Goal: Task Accomplishment & Management: Manage account settings

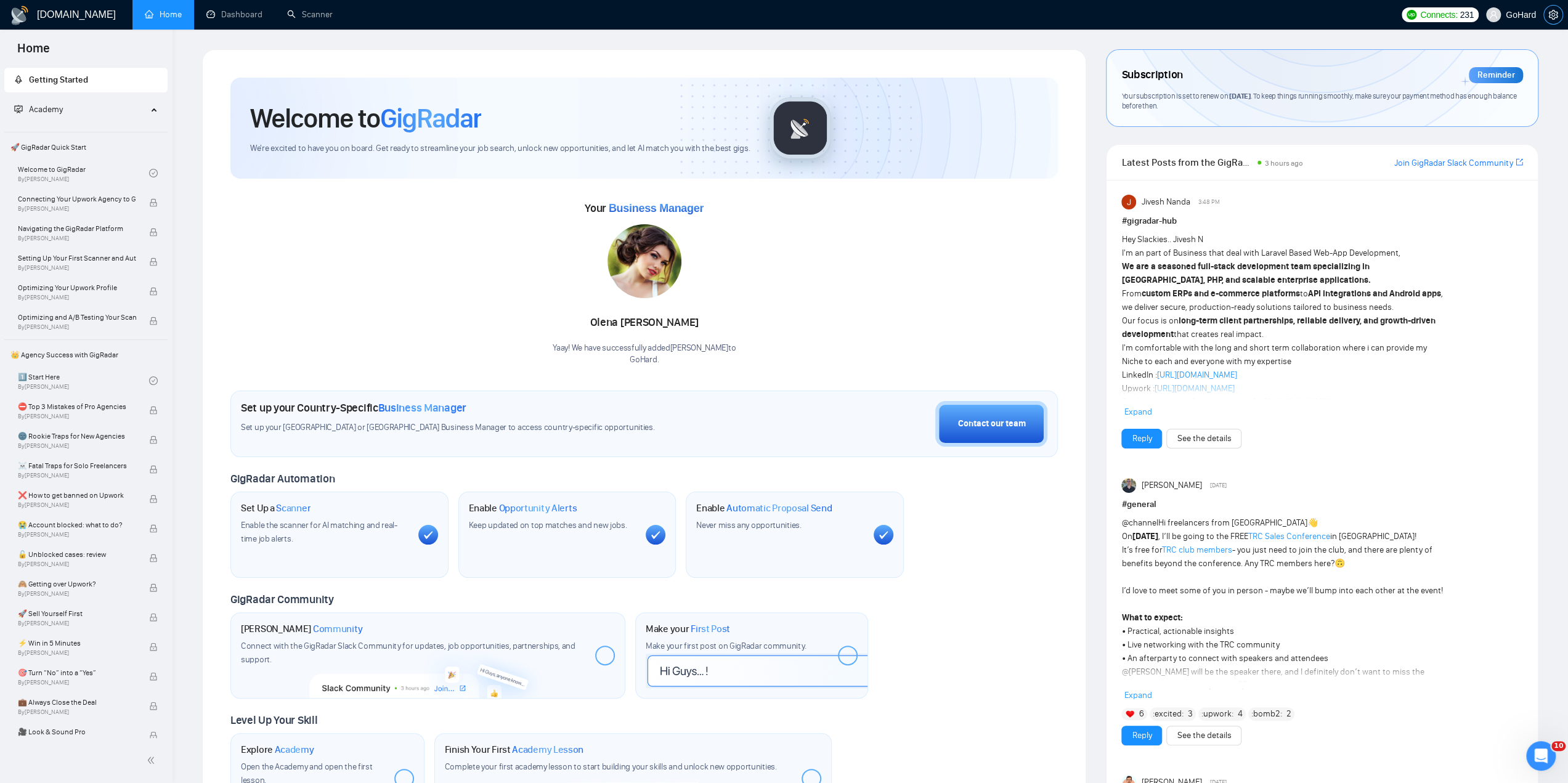
click at [1549, 15] on icon "setting" at bounding box center [1553, 14] width 10 height 10
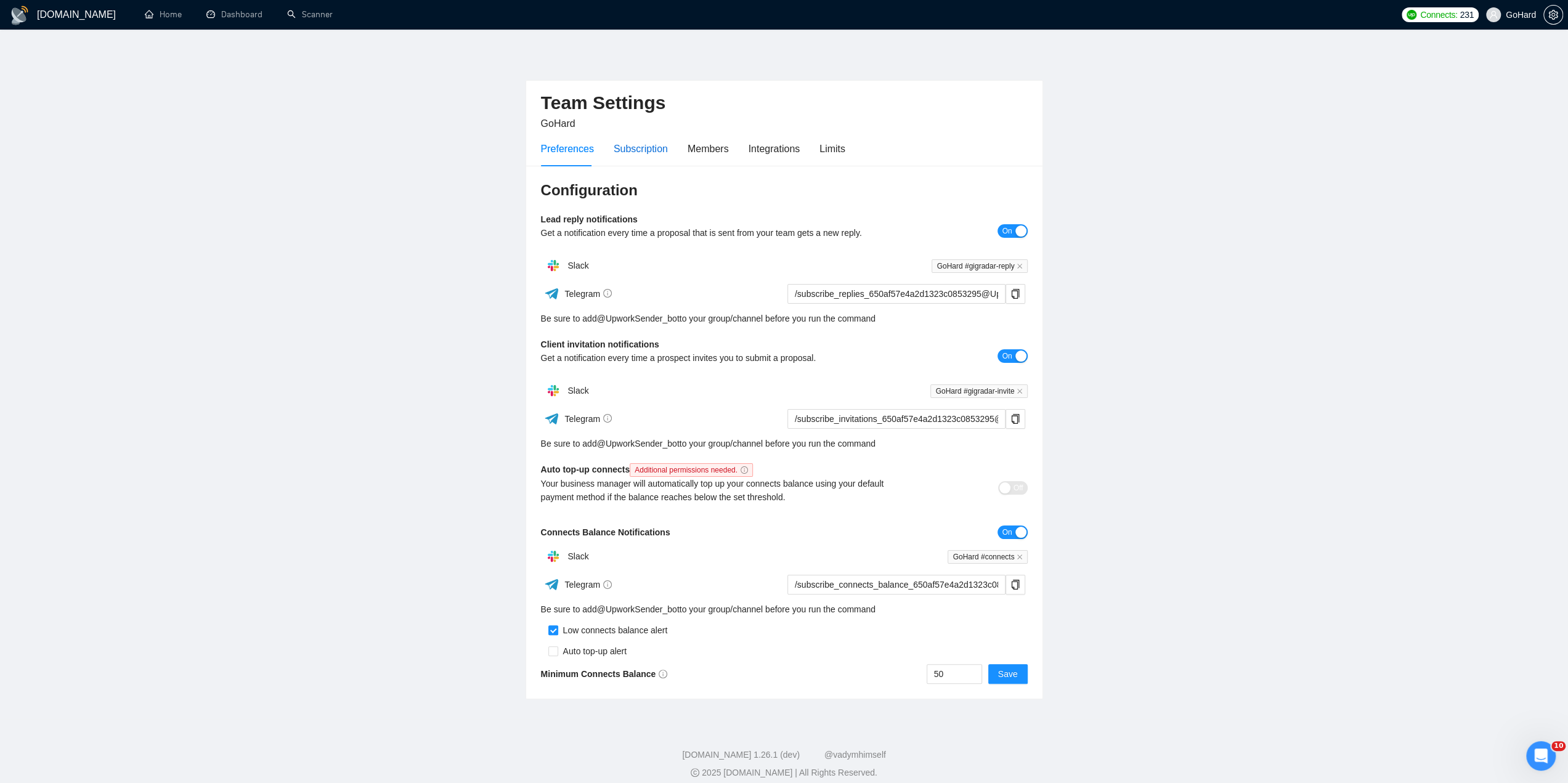
click at [647, 145] on div "Subscription" at bounding box center [641, 149] width 55 height 15
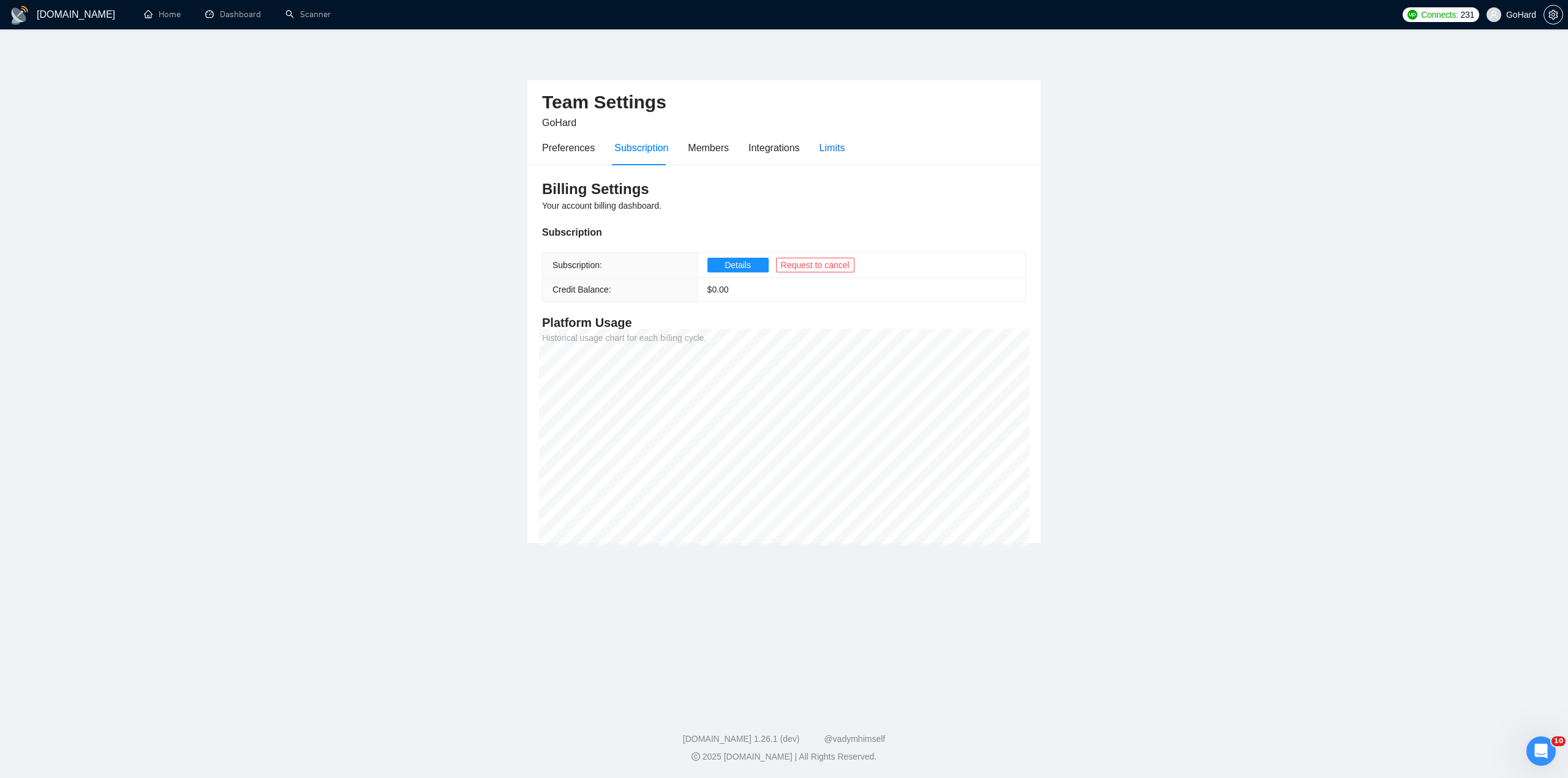
click at [820, 145] on div "Limits" at bounding box center [833, 148] width 26 height 15
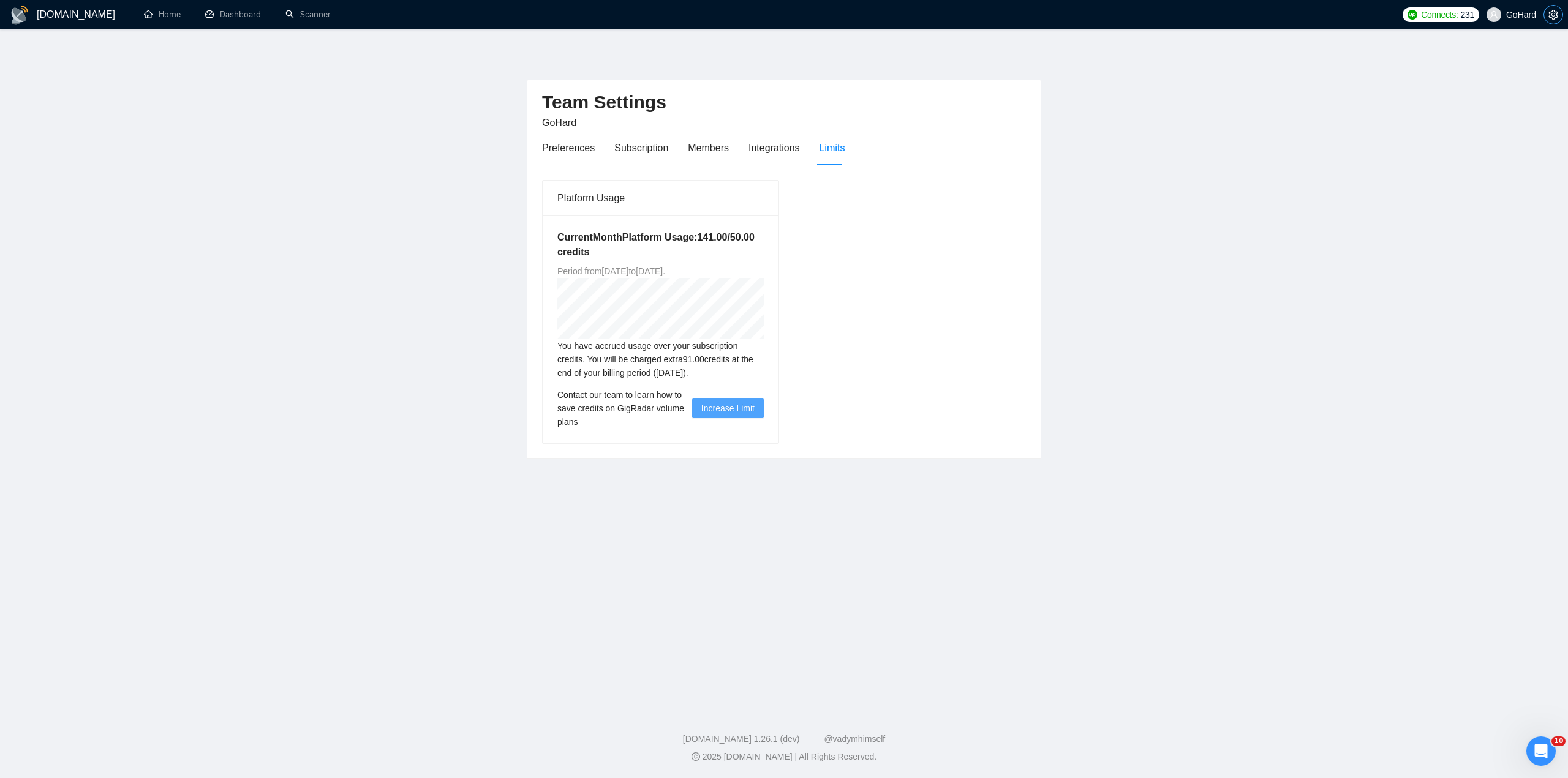
click at [1557, 15] on icon "setting" at bounding box center [1554, 14] width 10 height 10
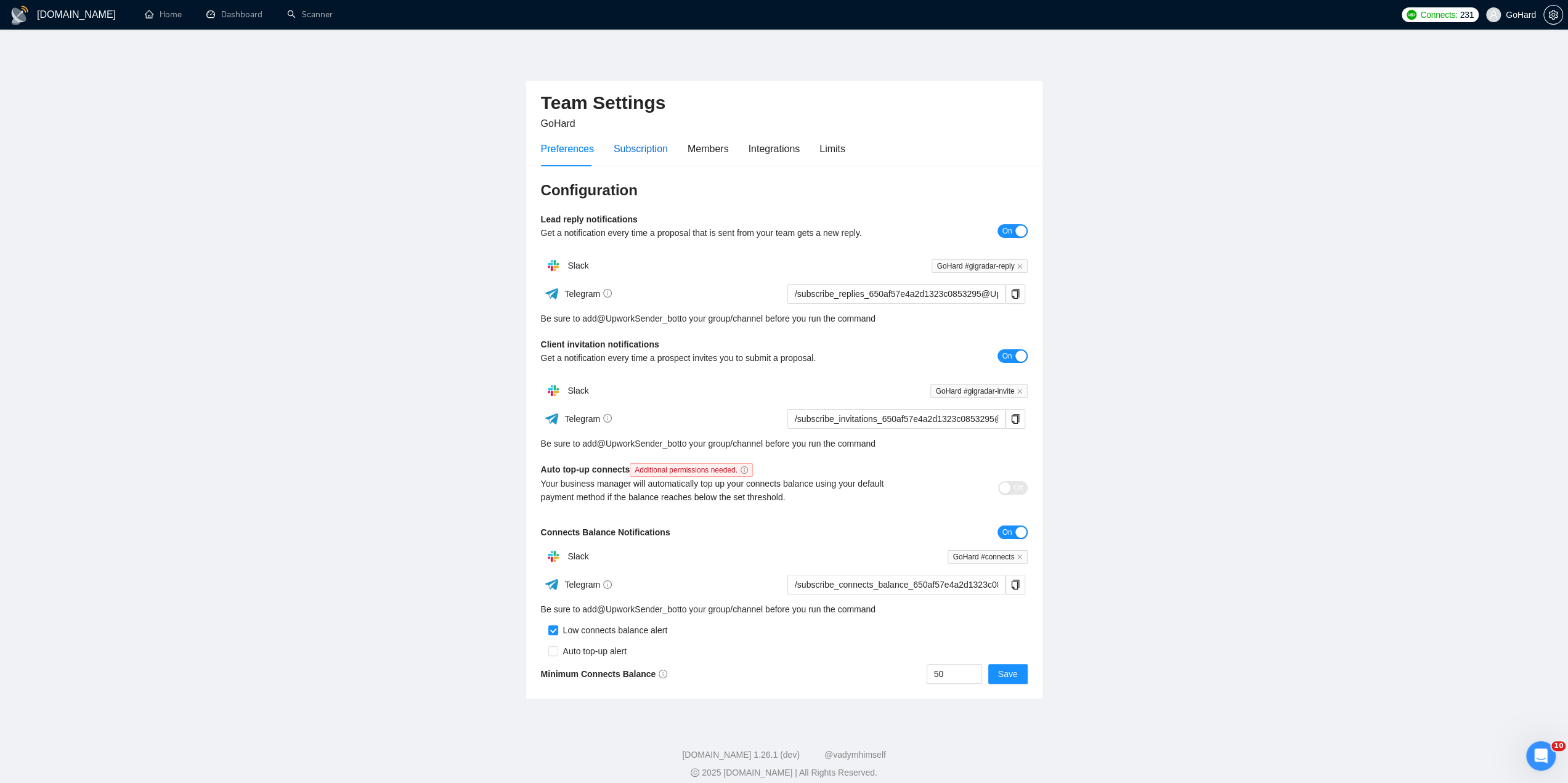
click at [633, 149] on div "Subscription" at bounding box center [641, 149] width 55 height 15
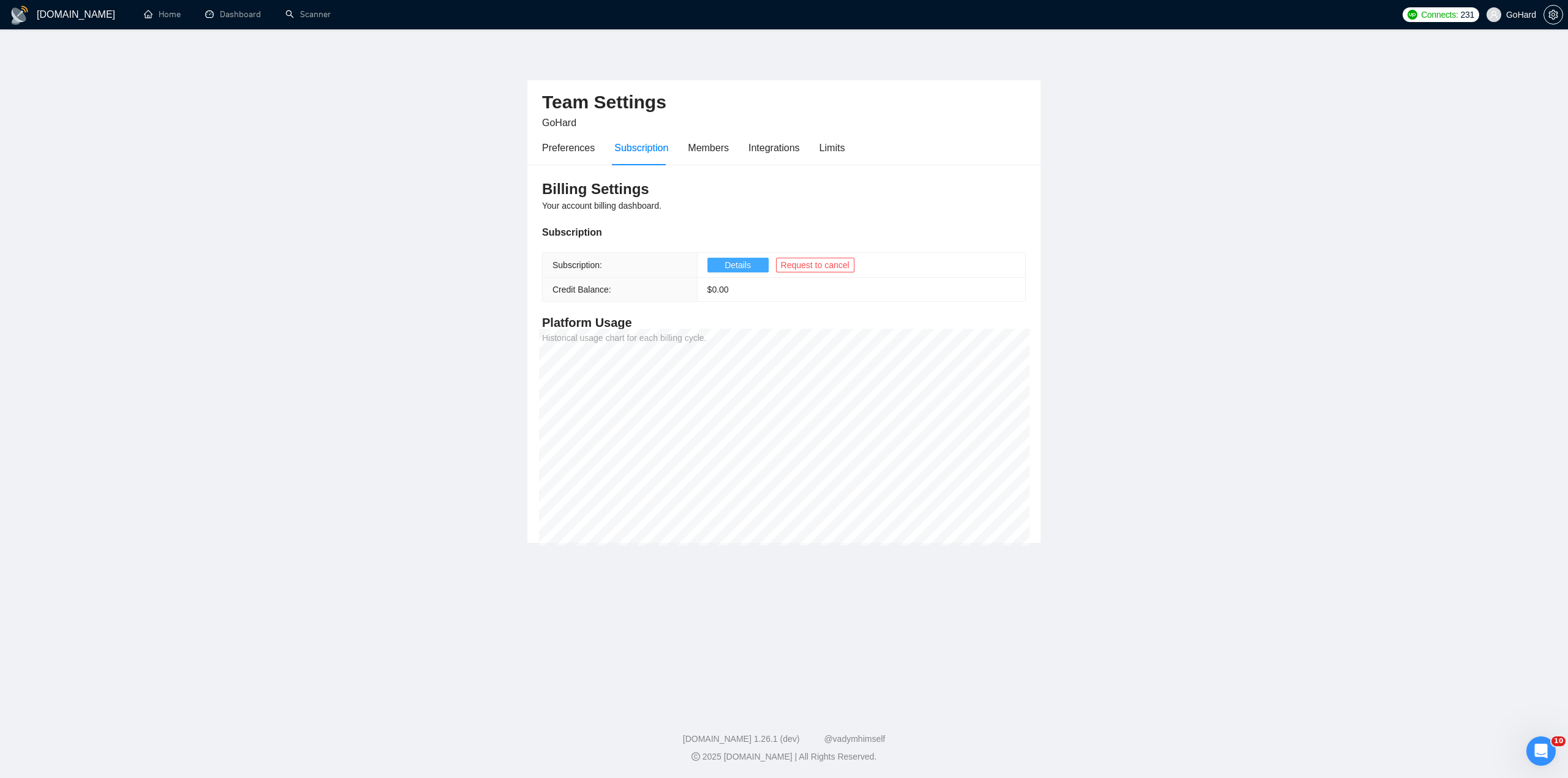
click at [735, 267] on span "Details" at bounding box center [738, 265] width 26 height 14
